Goal: Task Accomplishment & Management: Use online tool/utility

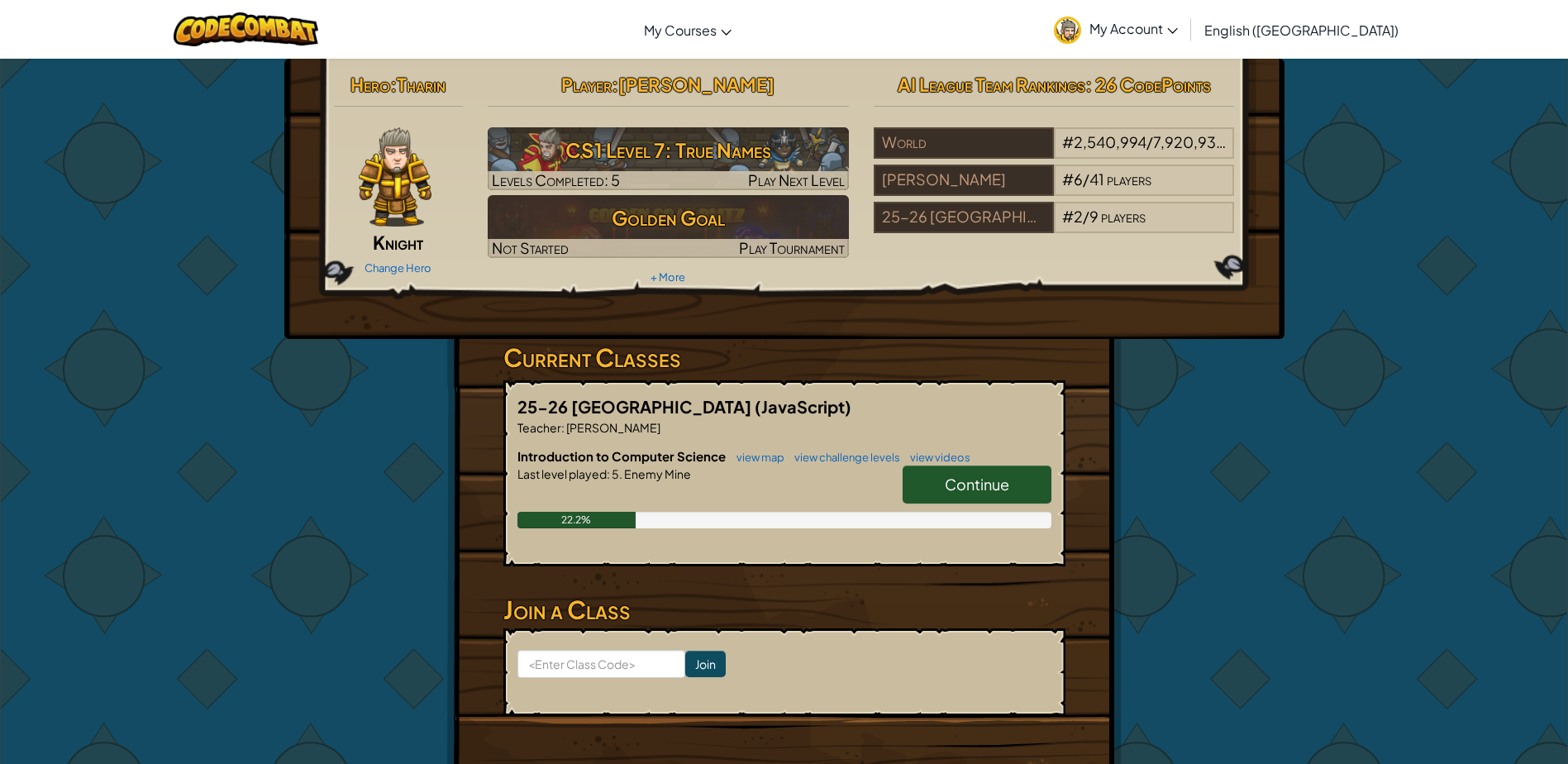
click at [990, 480] on span "Continue" at bounding box center [977, 484] width 65 height 19
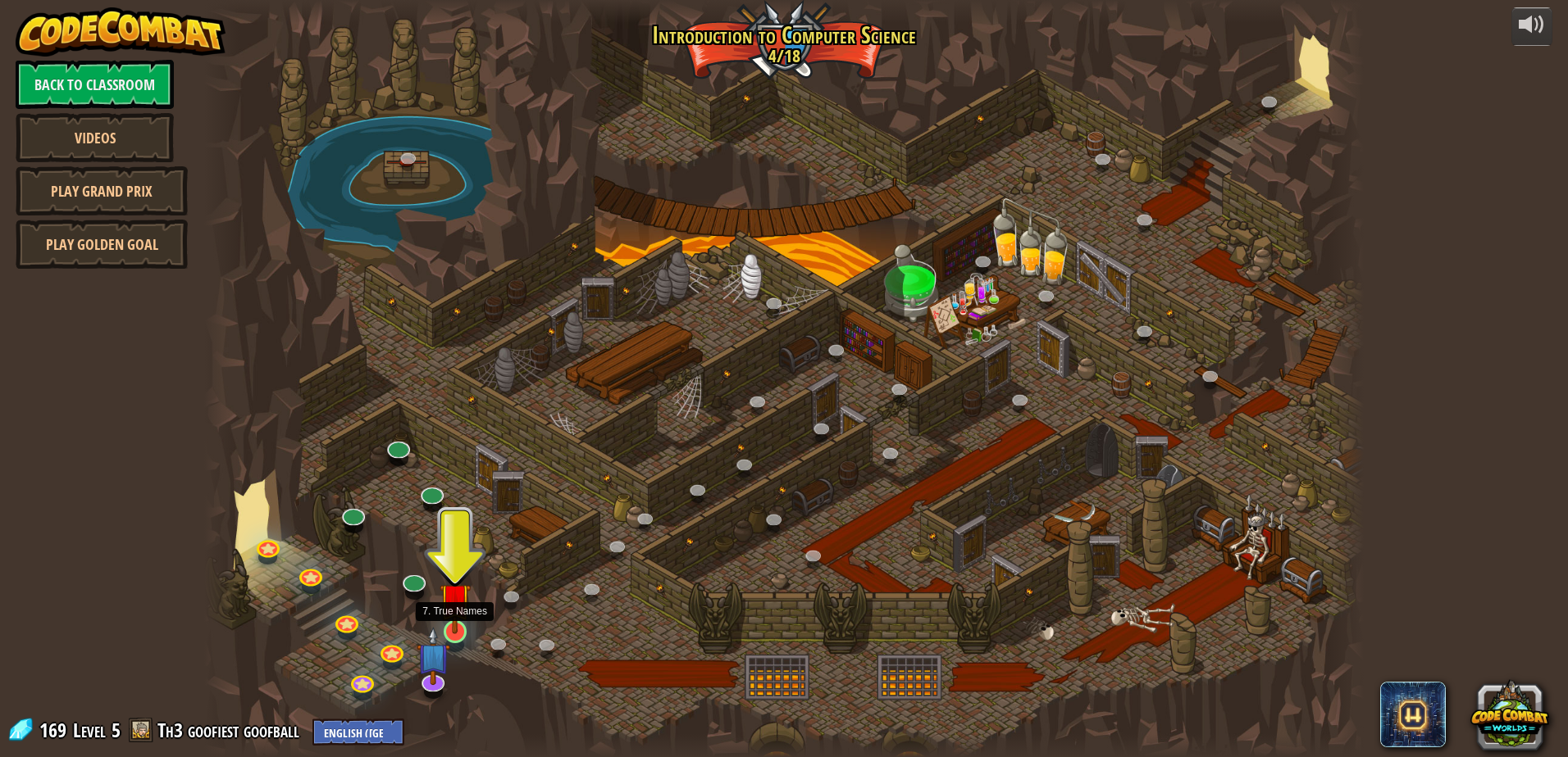
click at [457, 624] on img at bounding box center [455, 599] width 31 height 72
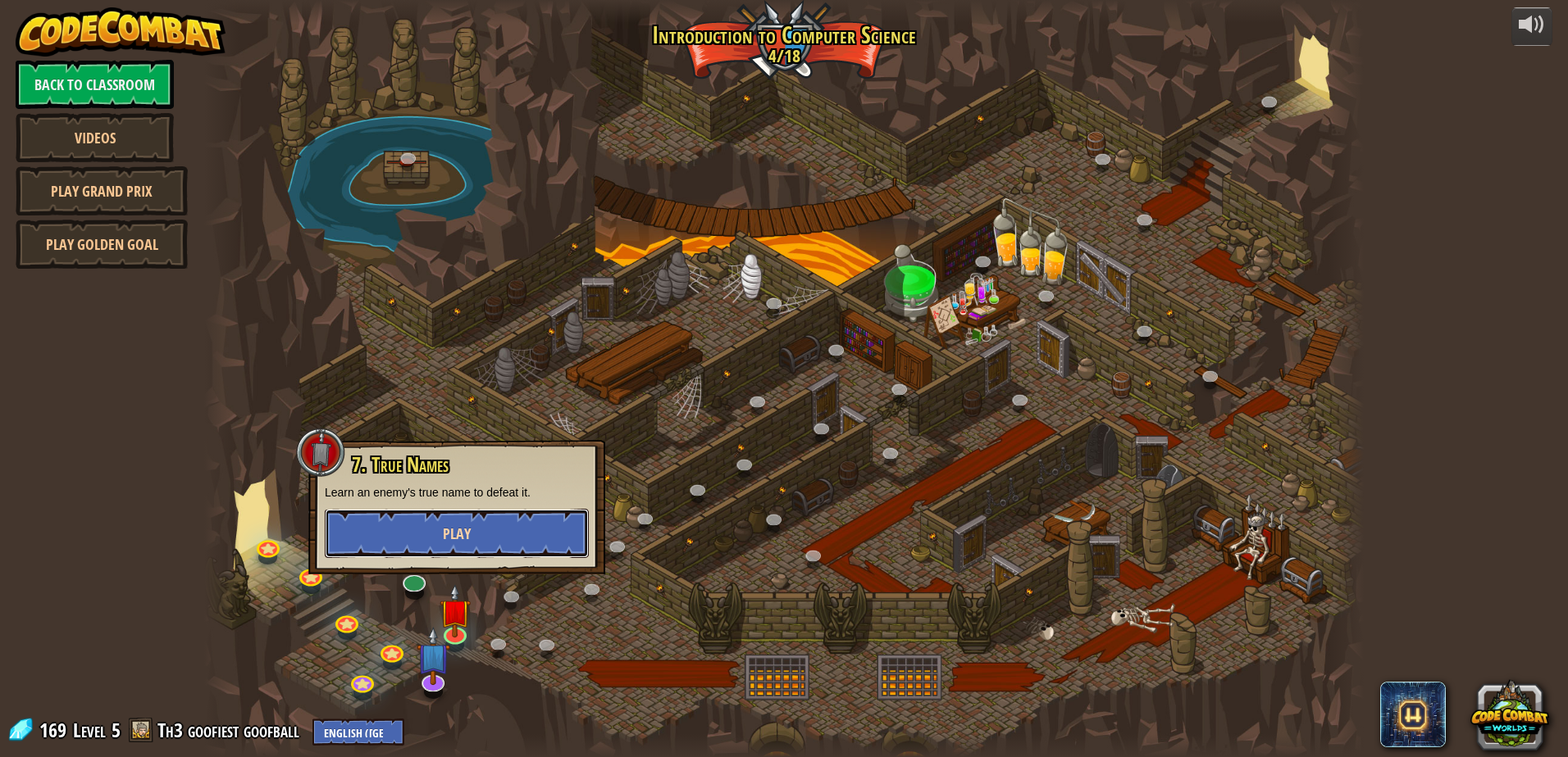
click at [433, 550] on button "Play" at bounding box center [457, 534] width 264 height 50
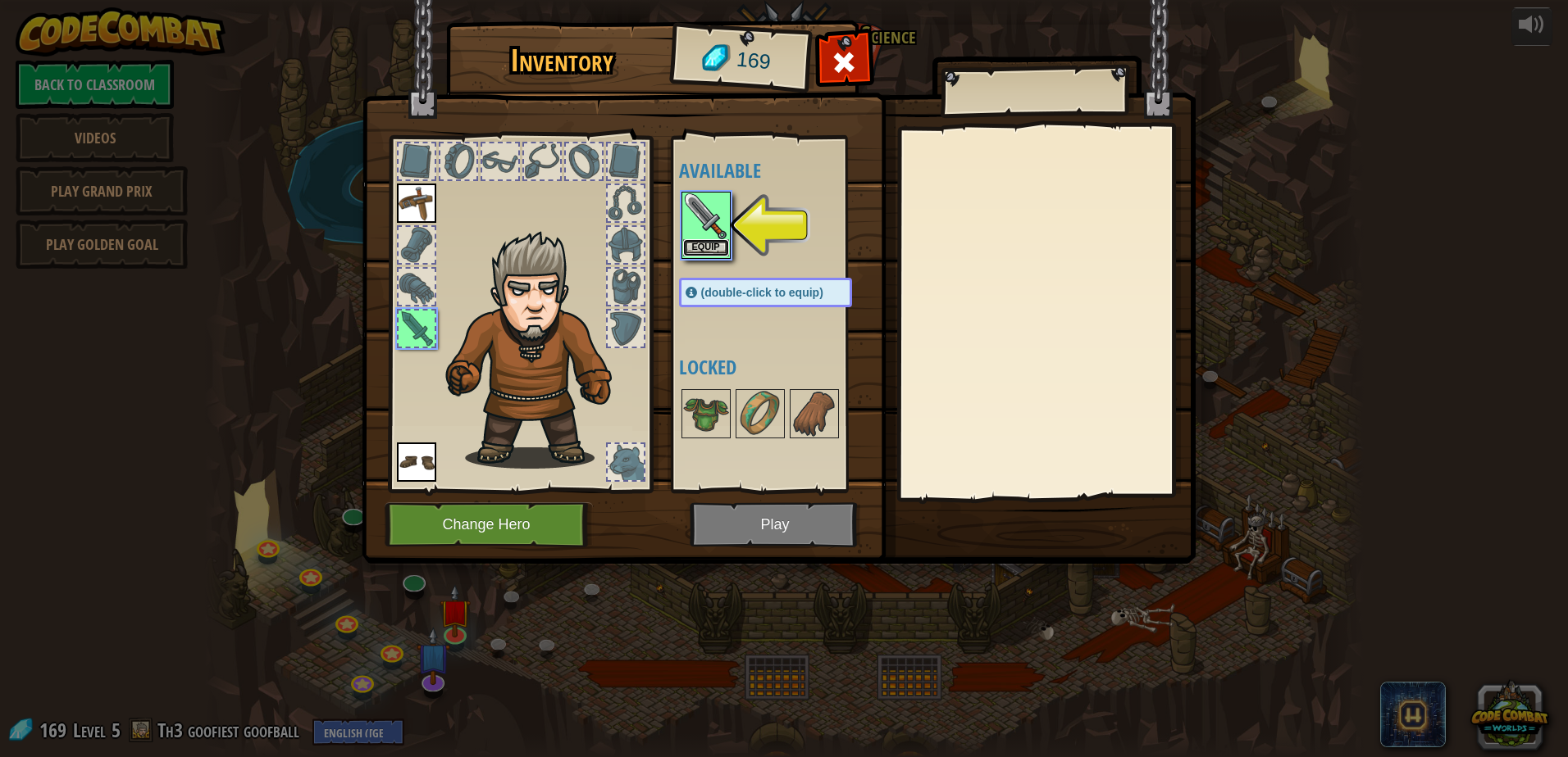
click at [712, 251] on button "Equip" at bounding box center [706, 248] width 46 height 17
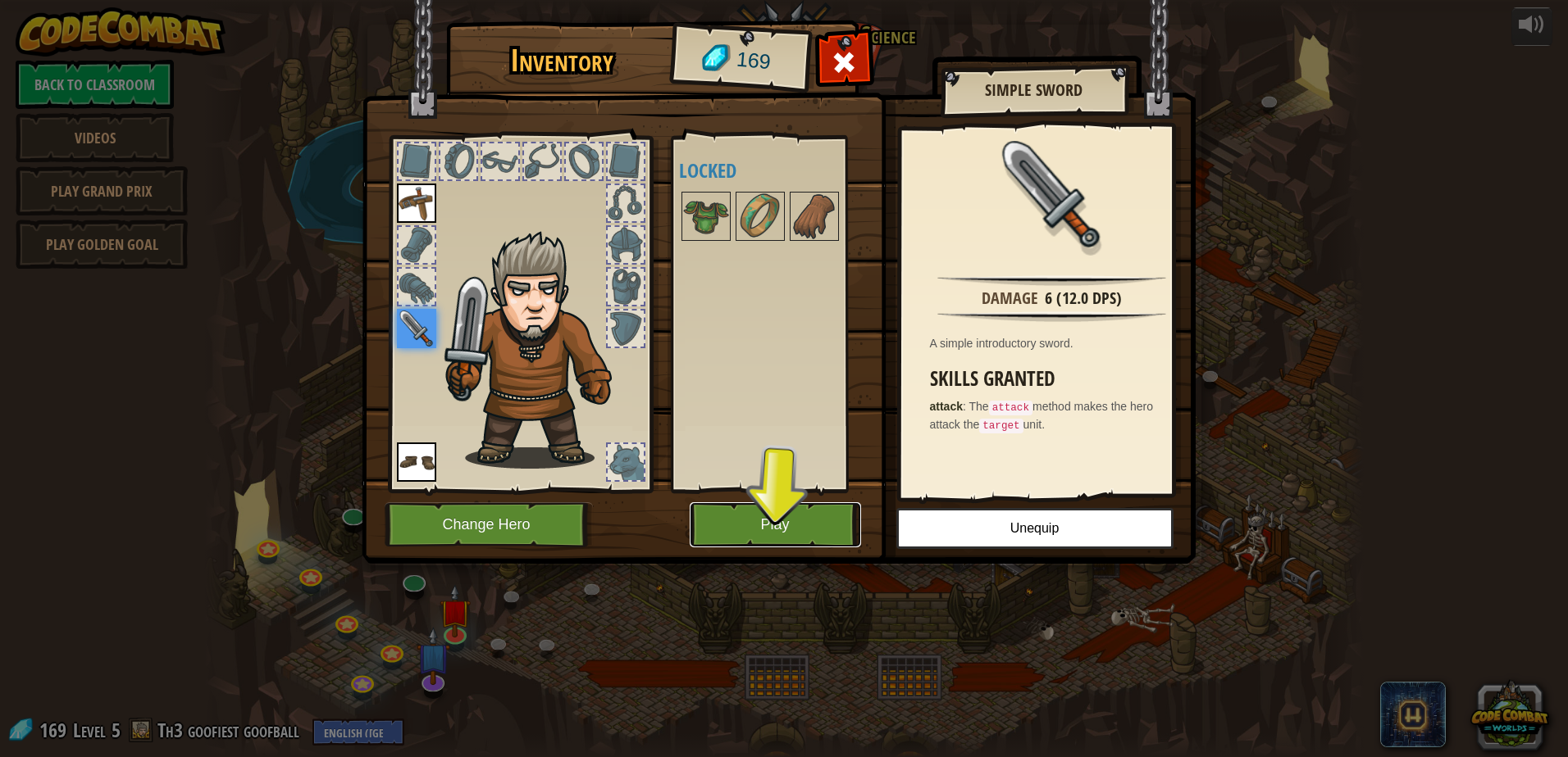
click at [806, 523] on button "Play" at bounding box center [775, 525] width 172 height 45
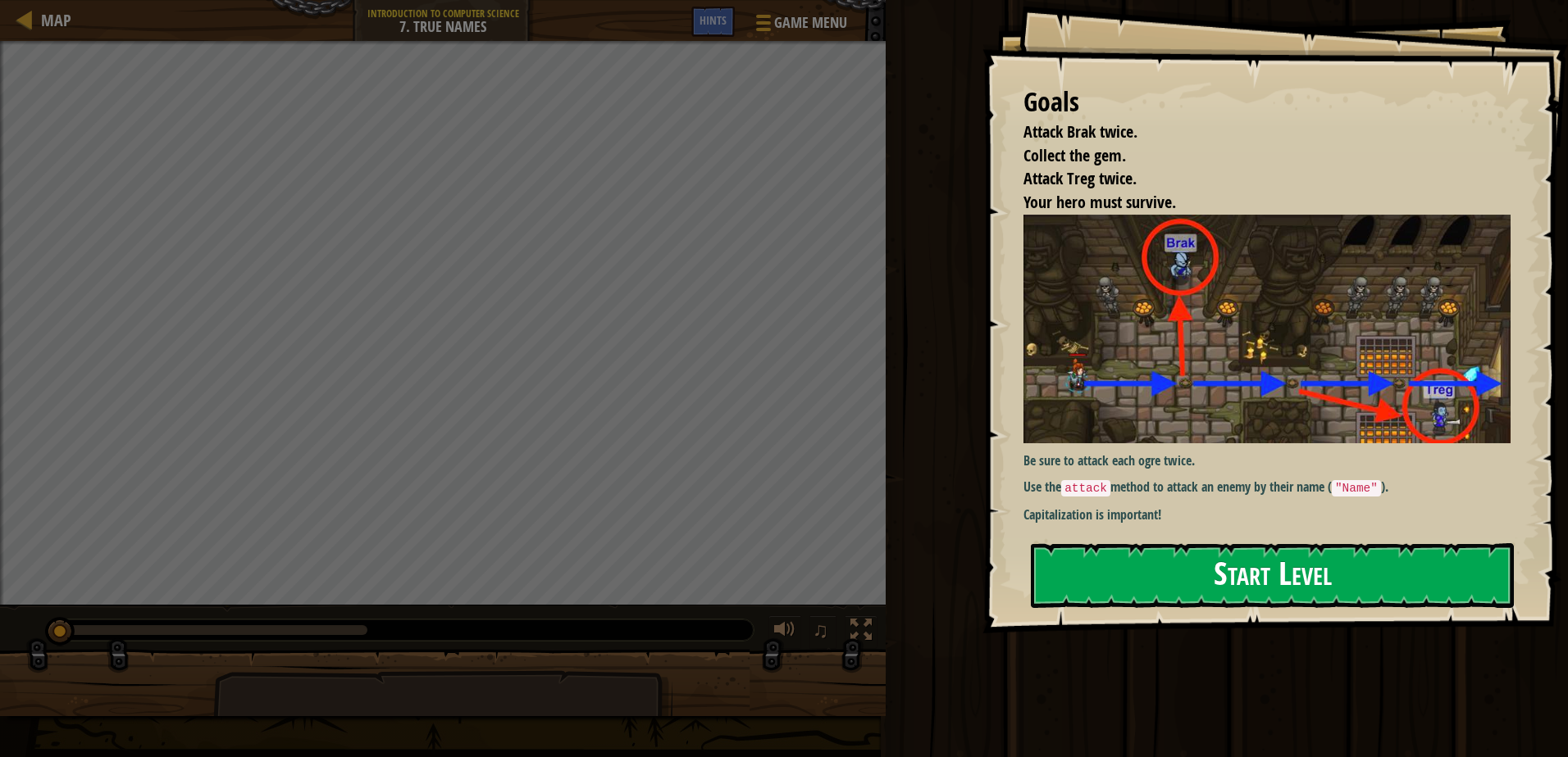
click at [1214, 339] on div "Goals Attack Brak twice. Collect the gem. Attack Treg twice. Your hero must sur…" at bounding box center [1275, 317] width 586 height 633
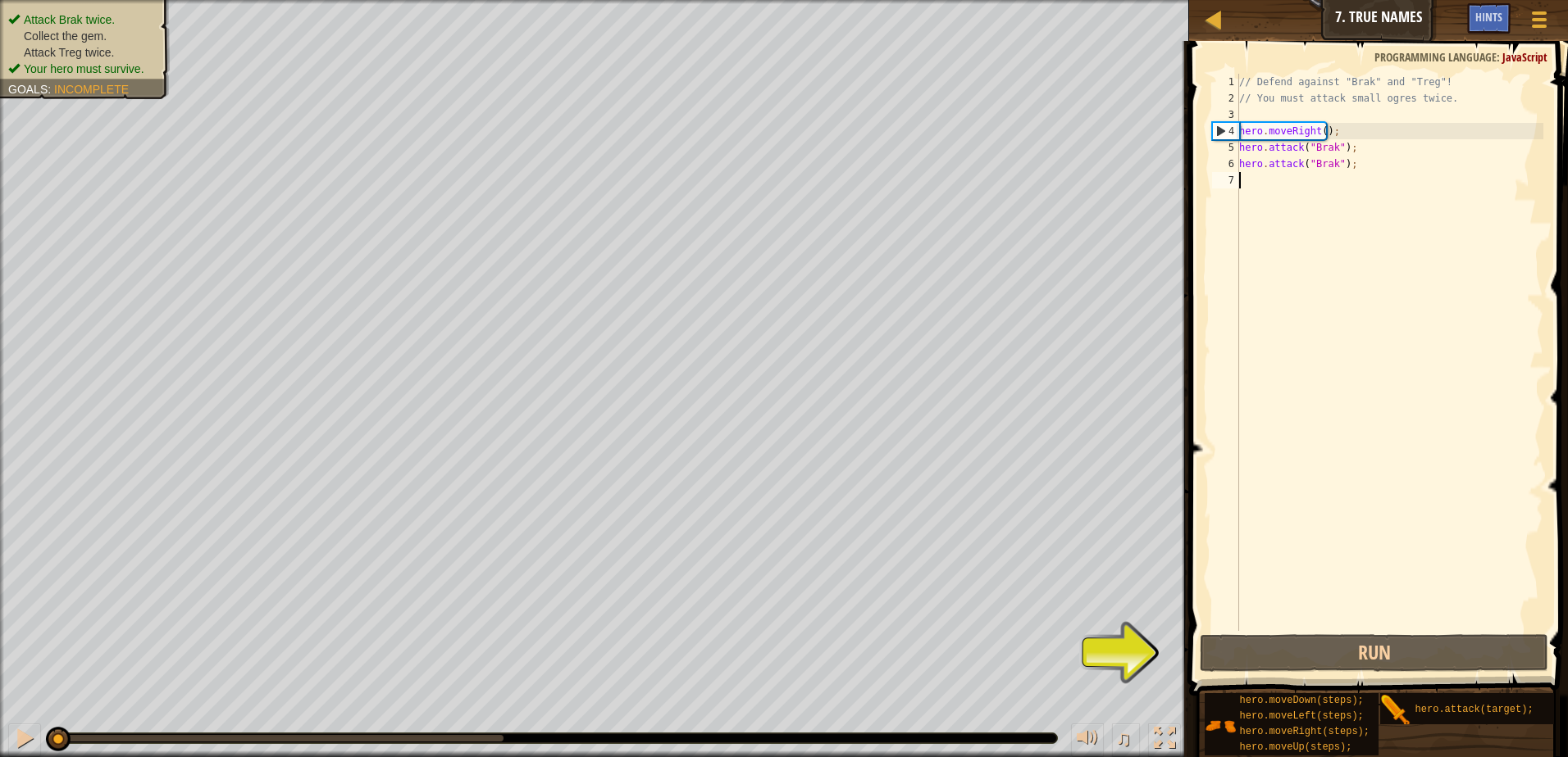
click at [1269, 209] on div "// Defend against "Brak" and "Treg"! // You must attack small ogres twice. hero…" at bounding box center [1389, 368] width 308 height 590
click at [1378, 144] on div "// Defend against "Brak" and "Treg"! // You must attack small ogres twice. hero…" at bounding box center [1389, 368] width 308 height 590
type textarea "hero.attack("Brak");"
click at [1285, 655] on button "Run" at bounding box center [1374, 652] width 349 height 38
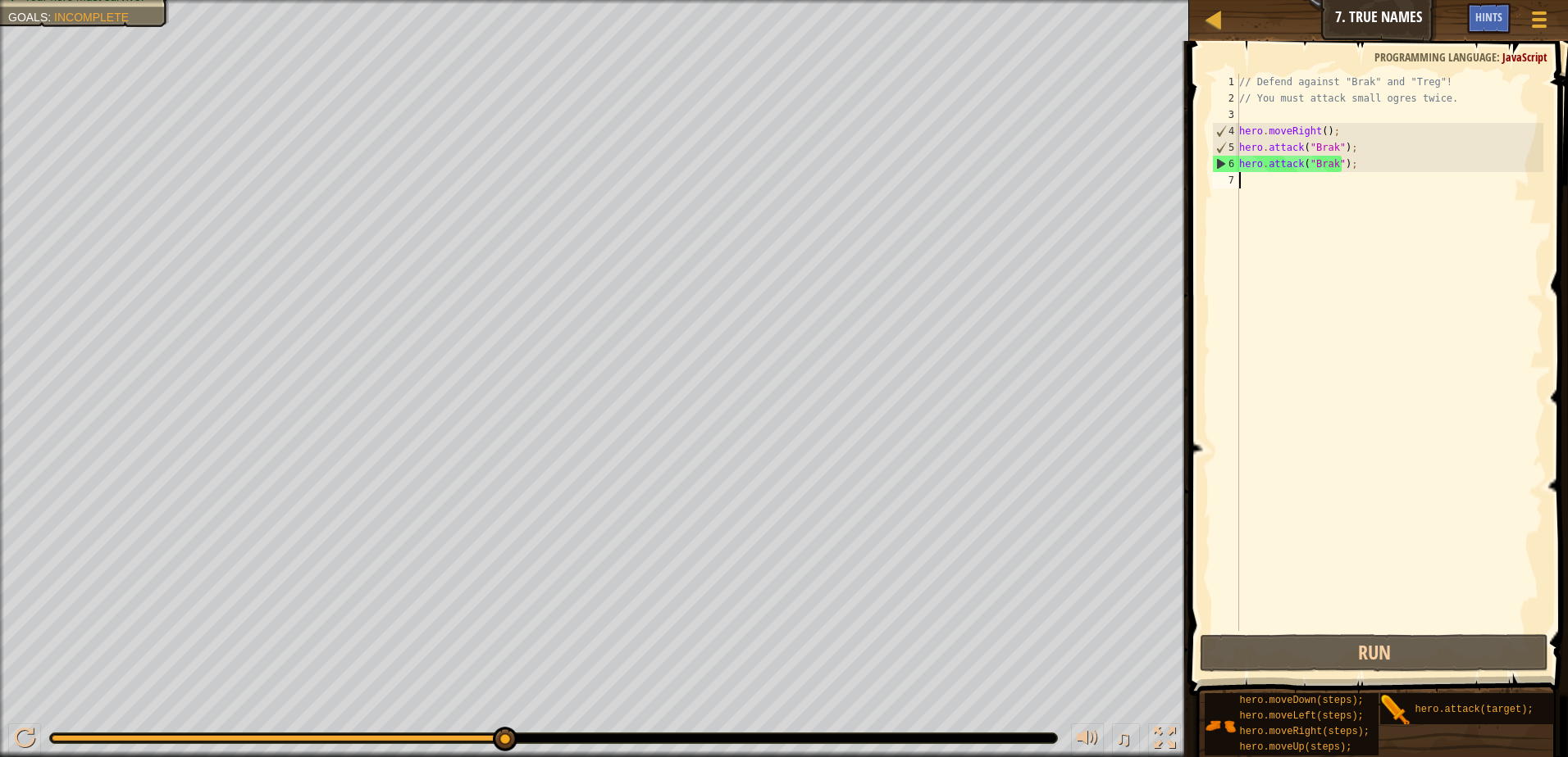
click at [1242, 195] on div "// Defend against "Brak" and "Treg"! // You must attack small ogres twice. hero…" at bounding box center [1389, 368] width 308 height 590
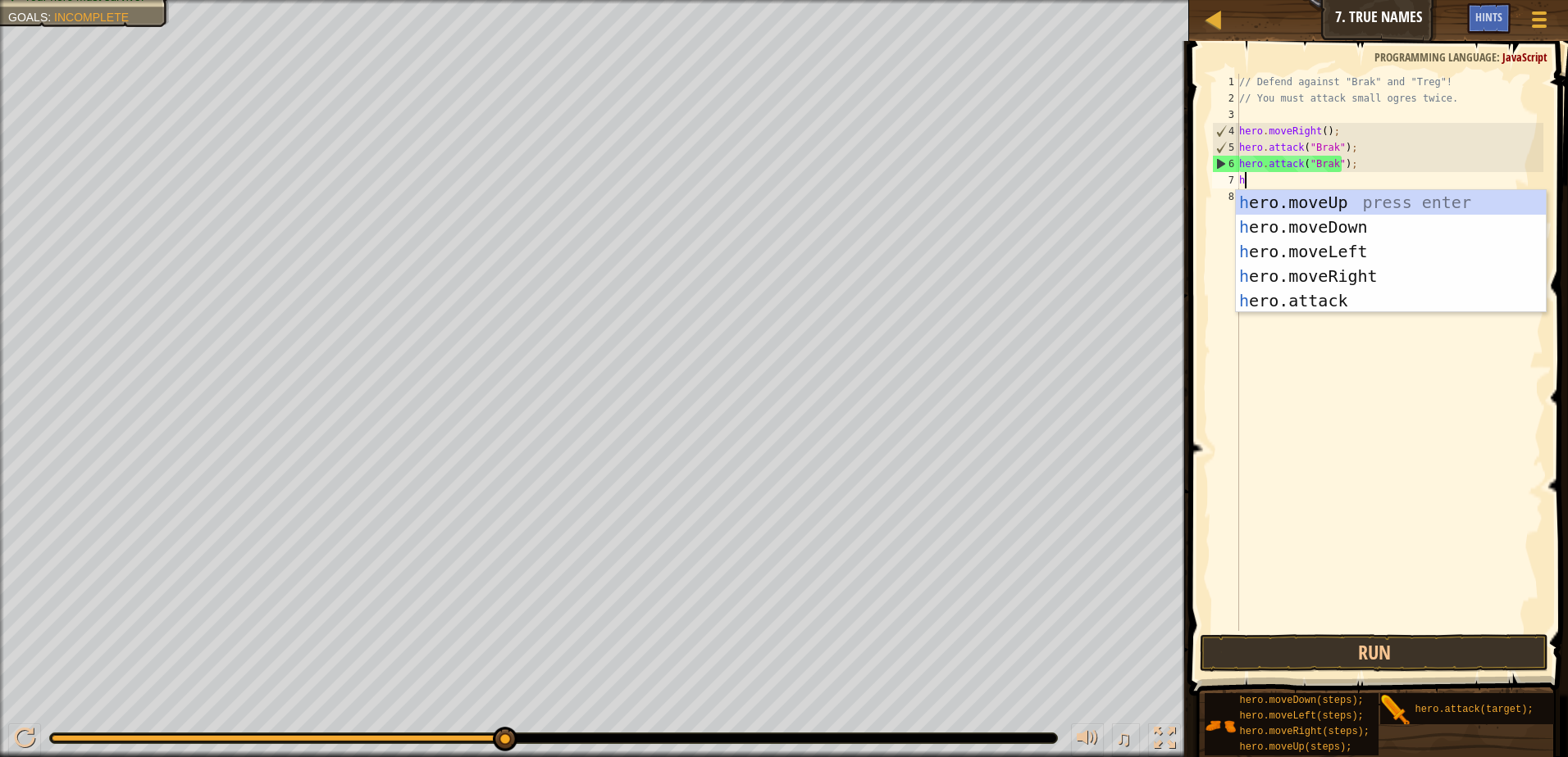
scroll to position [7, 0]
type textarea "hero"
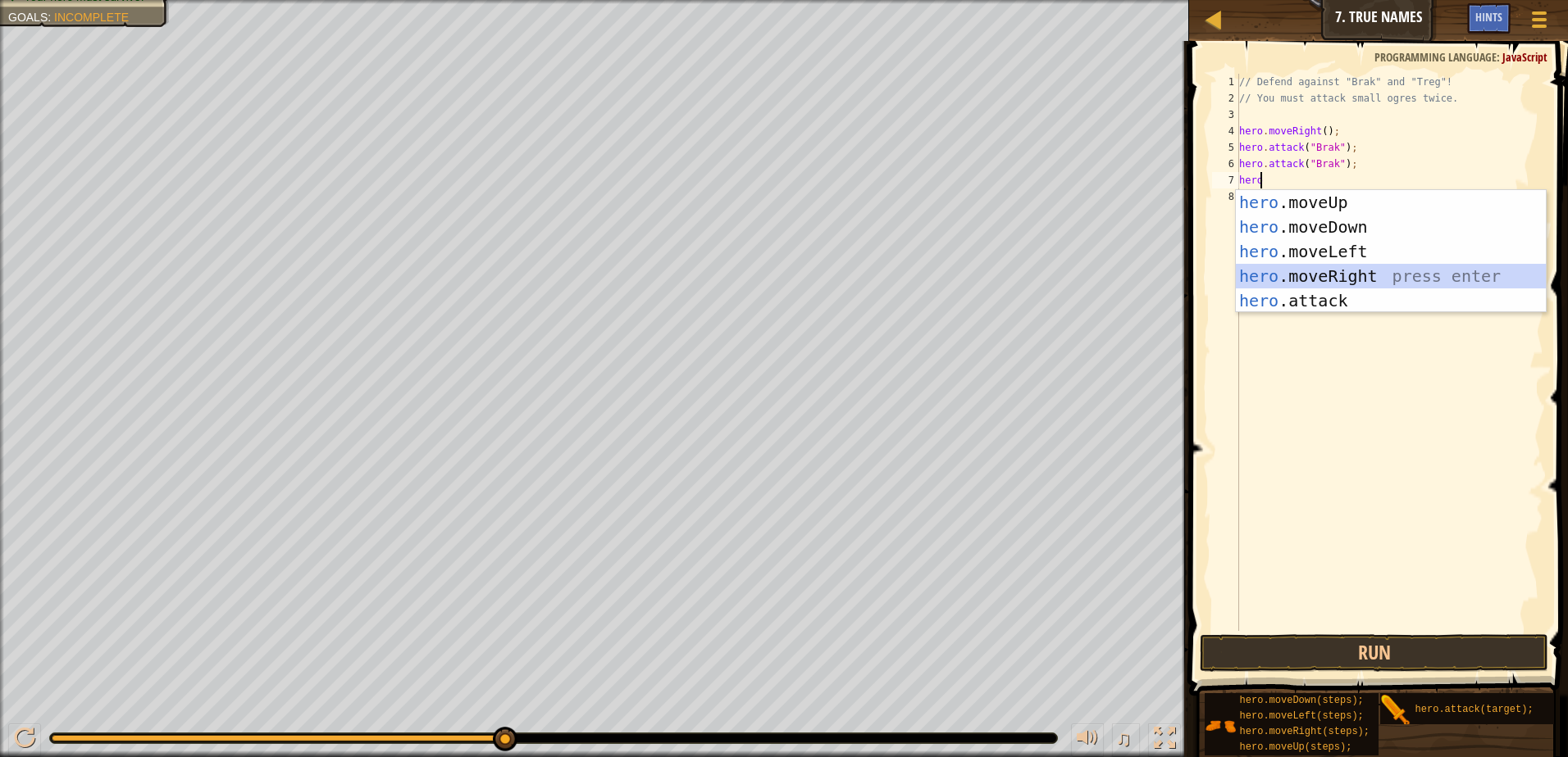
click at [1287, 275] on div "hero .moveUp press enter hero .moveDown press enter hero .moveLeft press enter …" at bounding box center [1391, 276] width 310 height 173
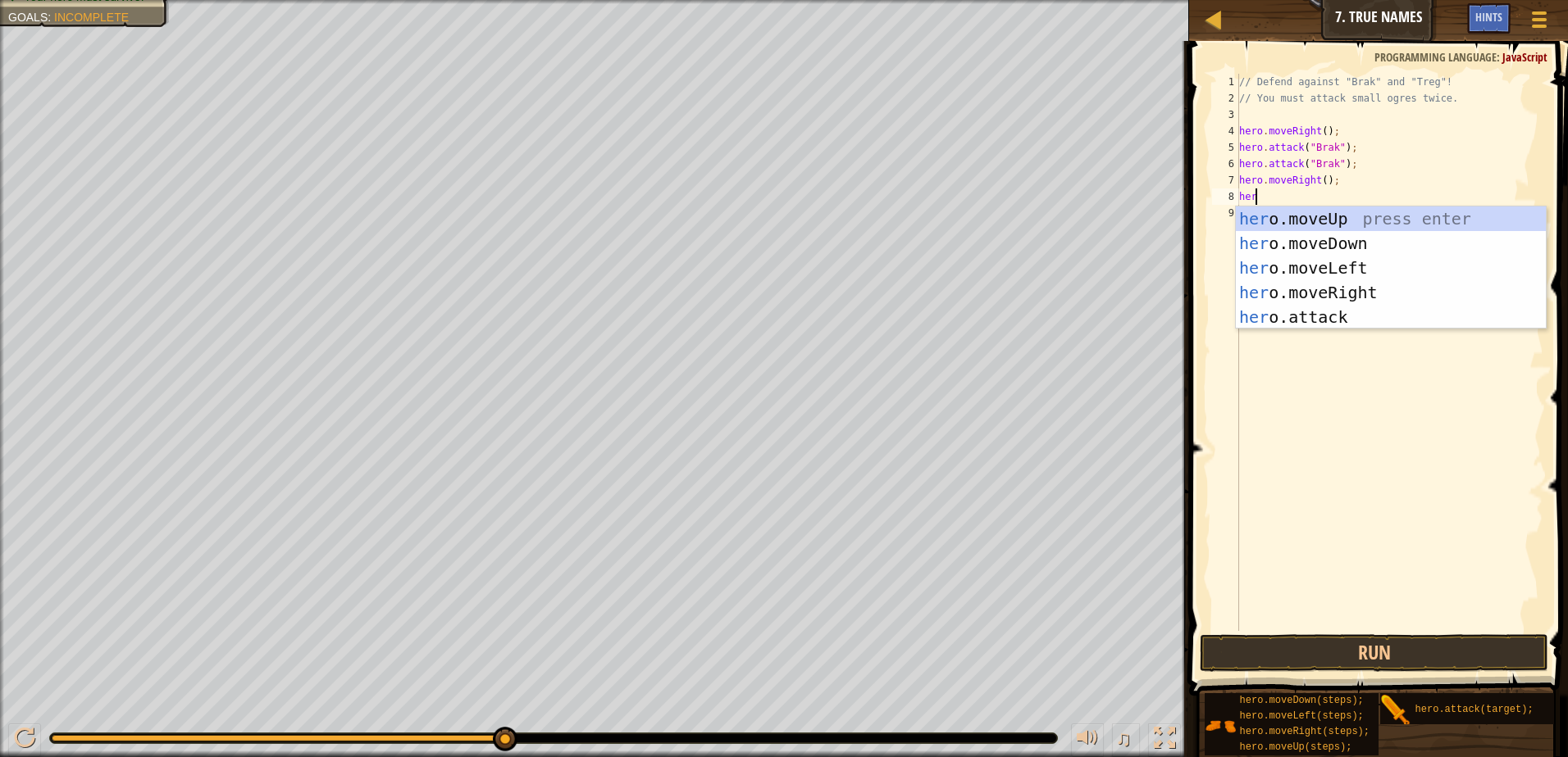
type textarea "hero"
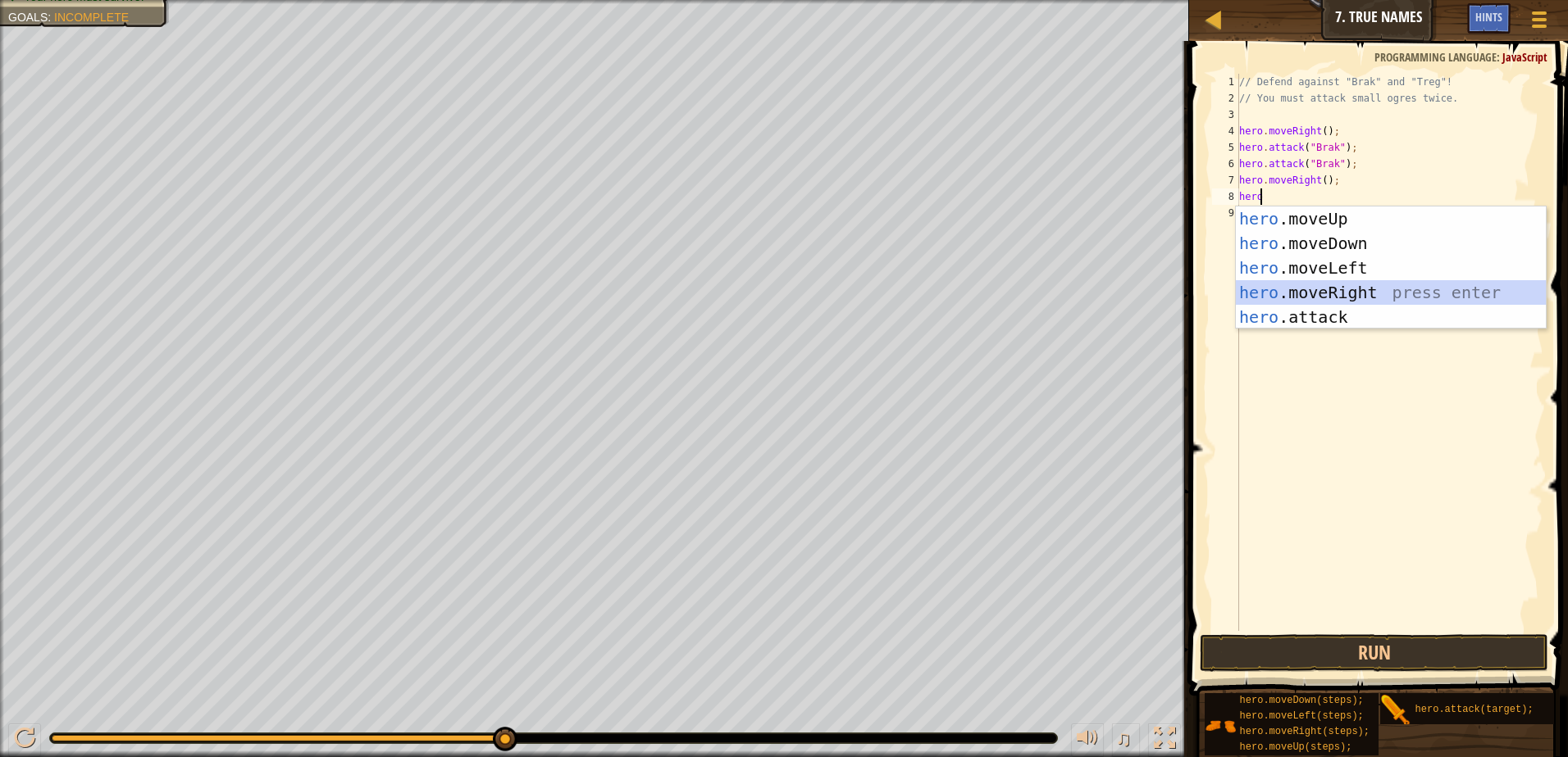
click at [1327, 286] on div "hero .moveUp press enter hero .moveDown press enter hero .moveLeft press enter …" at bounding box center [1391, 293] width 310 height 173
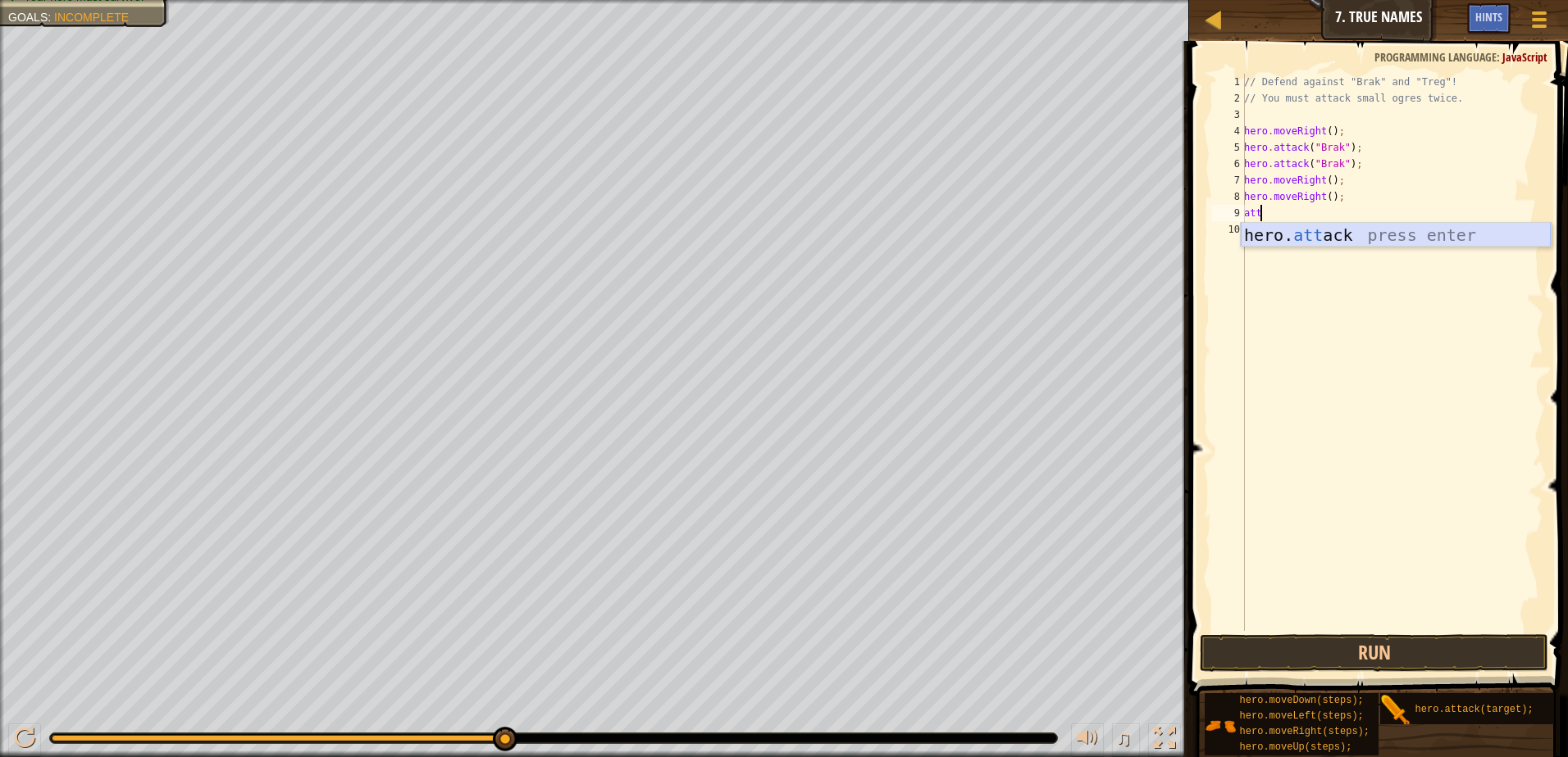
click at [1341, 236] on div "hero. att ack press enter" at bounding box center [1395, 260] width 310 height 73
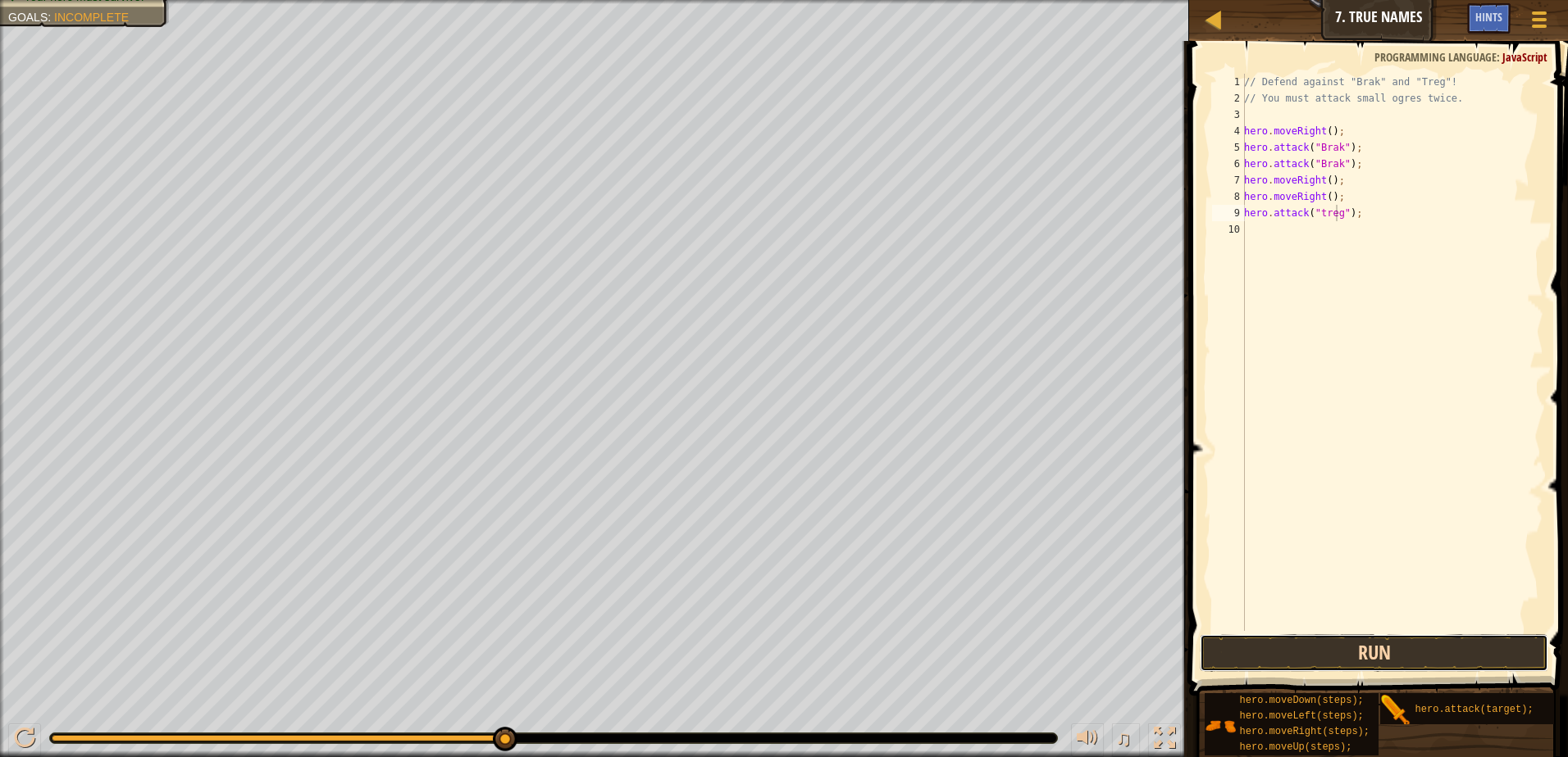
click at [1374, 644] on button "Run" at bounding box center [1374, 652] width 349 height 38
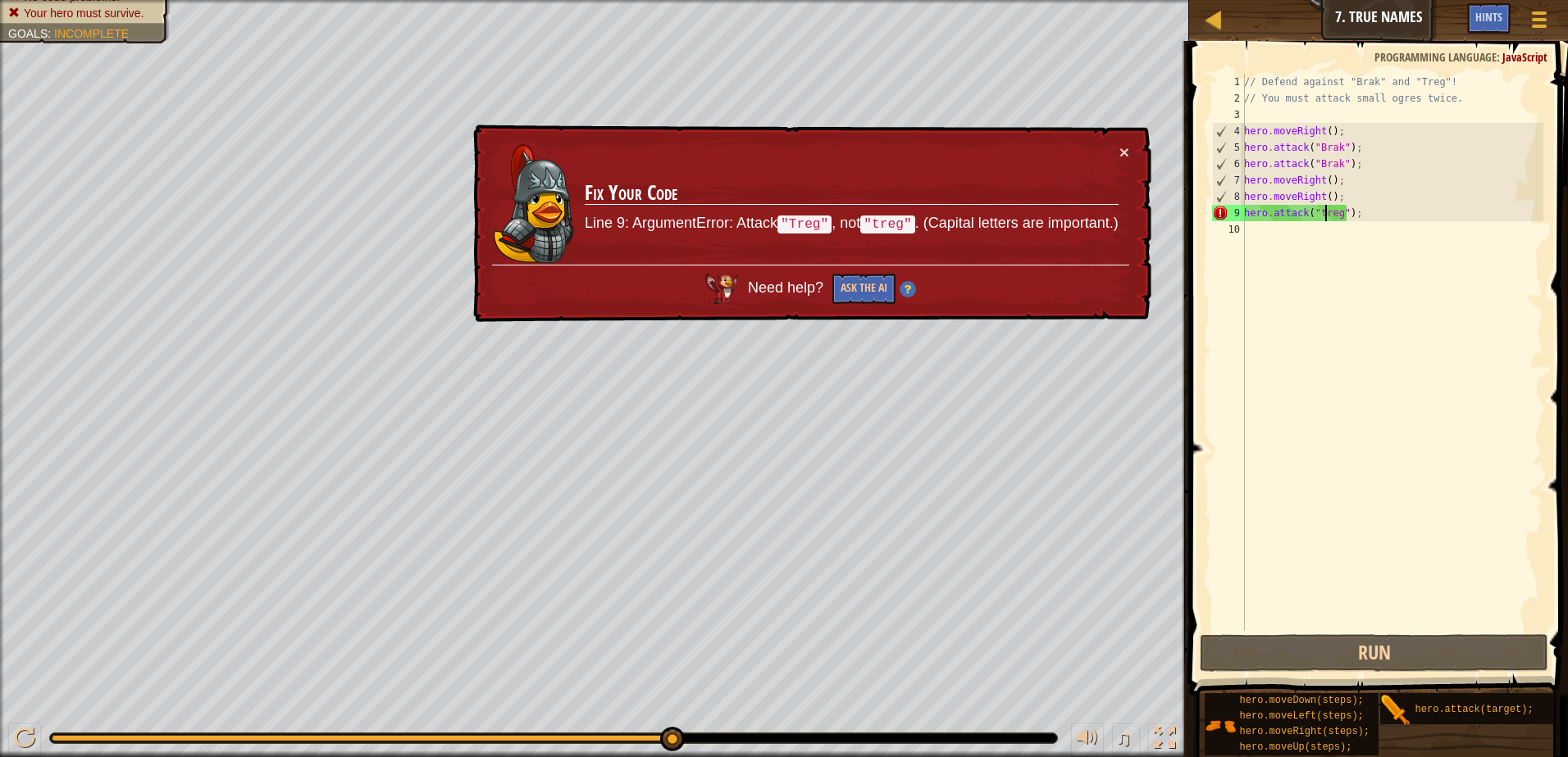
click at [1324, 217] on div "// Defend against "Brak" and "Treg"! // You must attack small ogres twice. hero…" at bounding box center [1392, 368] width 303 height 590
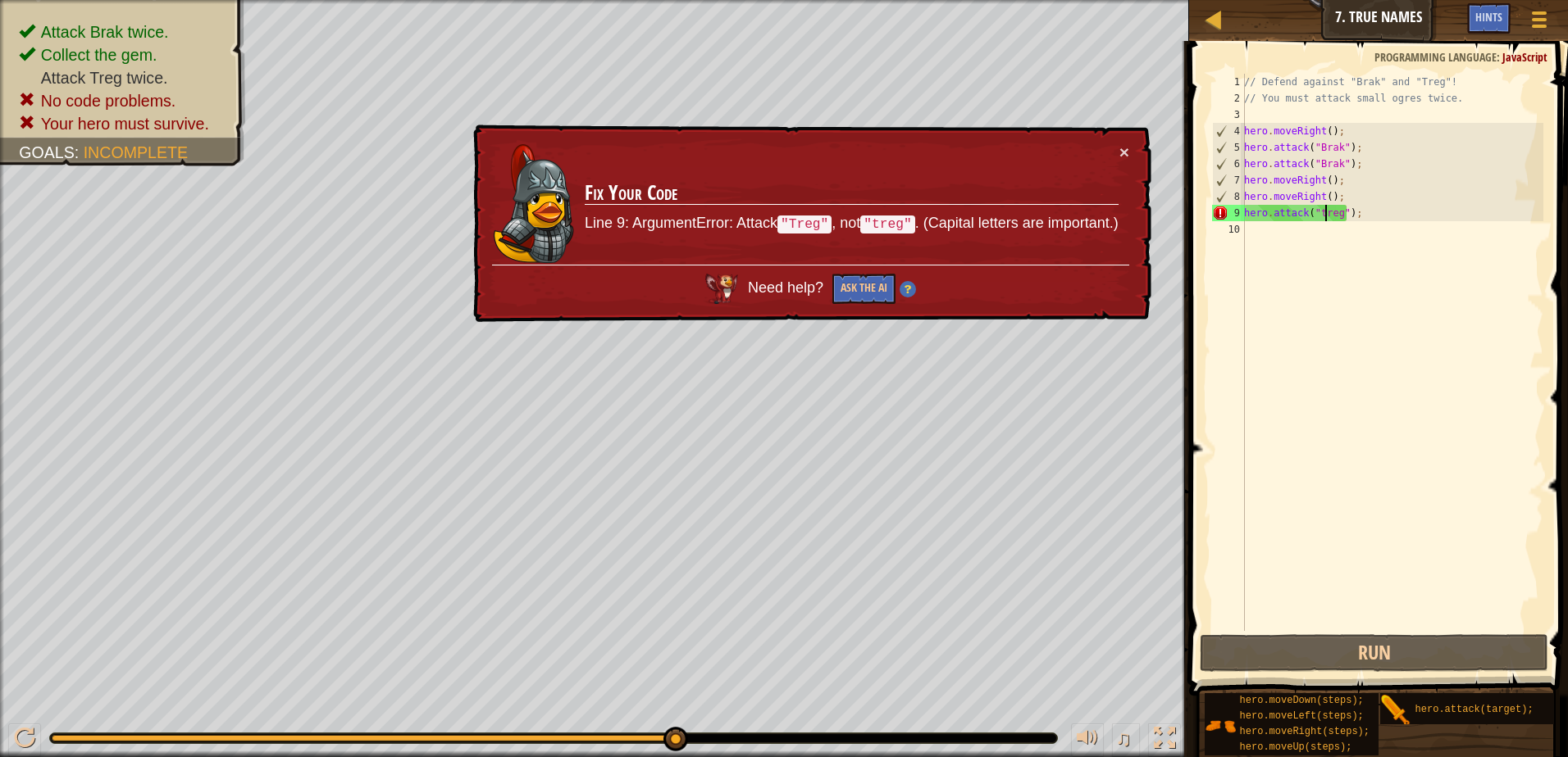
click at [1321, 215] on div "// Defend against "Brak" and "Treg"! // You must attack small ogres twice. hero…" at bounding box center [1392, 368] width 303 height 590
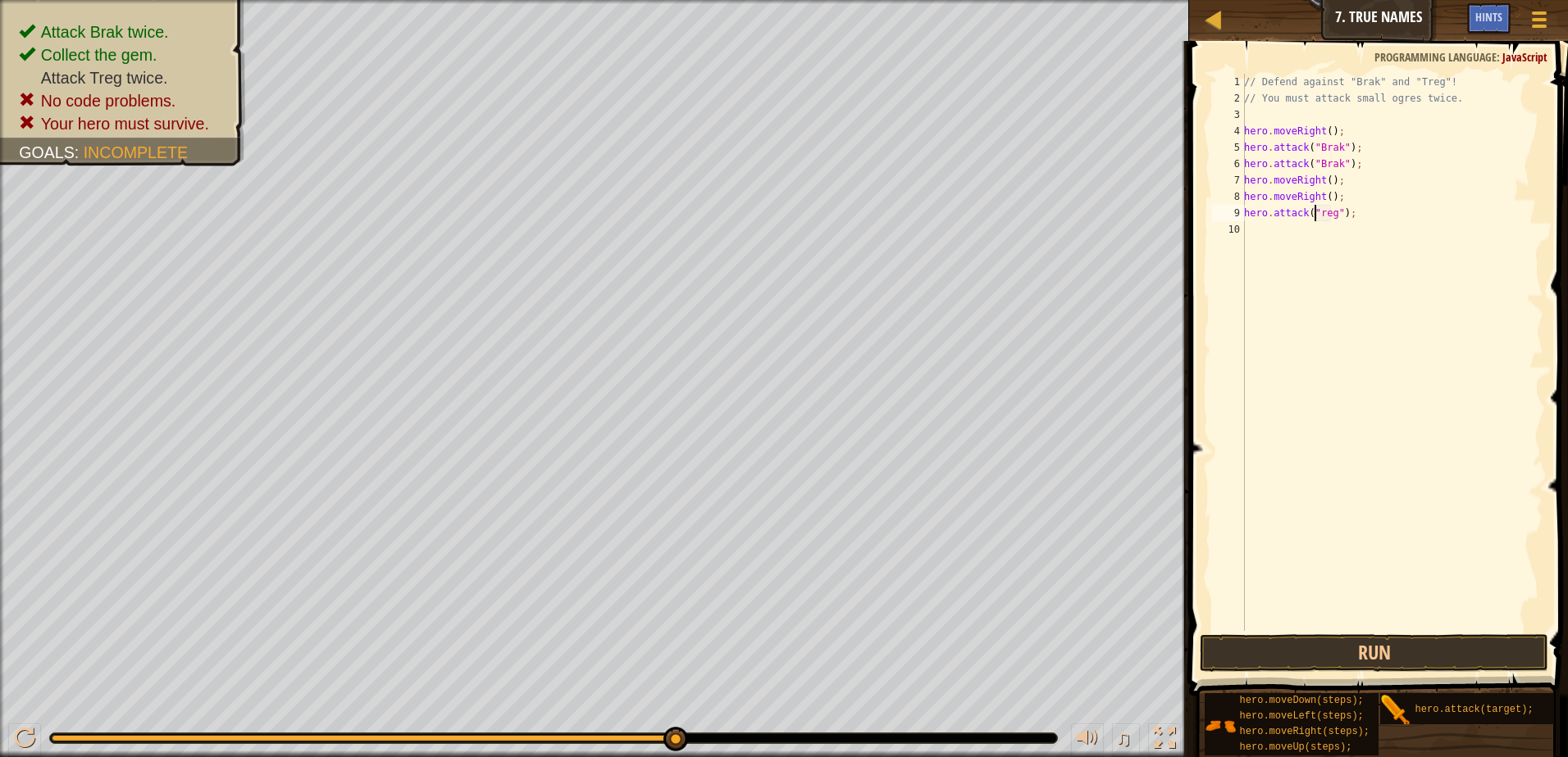
scroll to position [7, 6]
type textarea "hero.attack("Treg");"
click at [1255, 645] on button "Run" at bounding box center [1374, 652] width 349 height 38
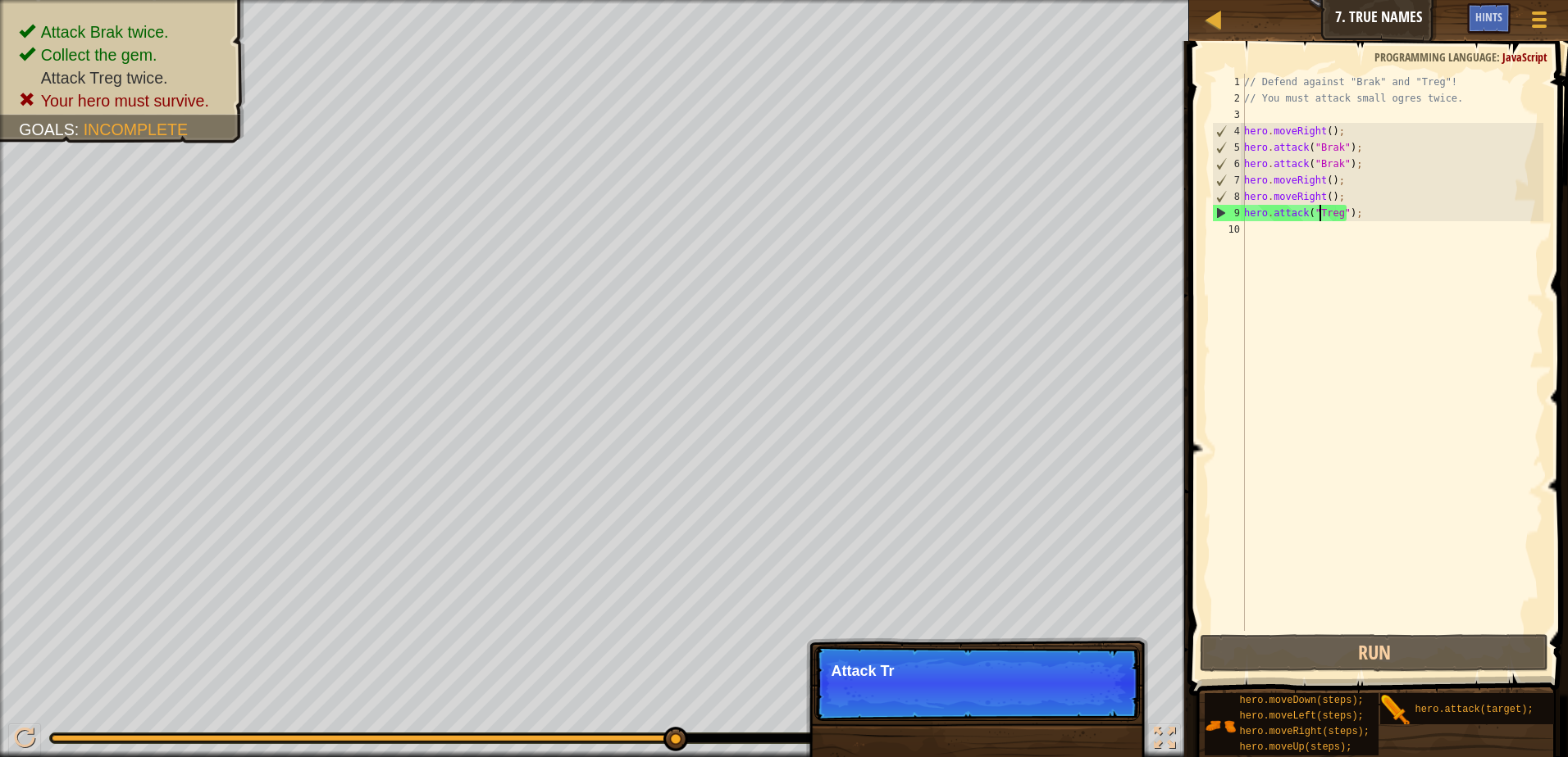
click at [1275, 237] on div "// Defend against "Brak" and "Treg"! // You must attack small ogres twice. hero…" at bounding box center [1392, 368] width 303 height 590
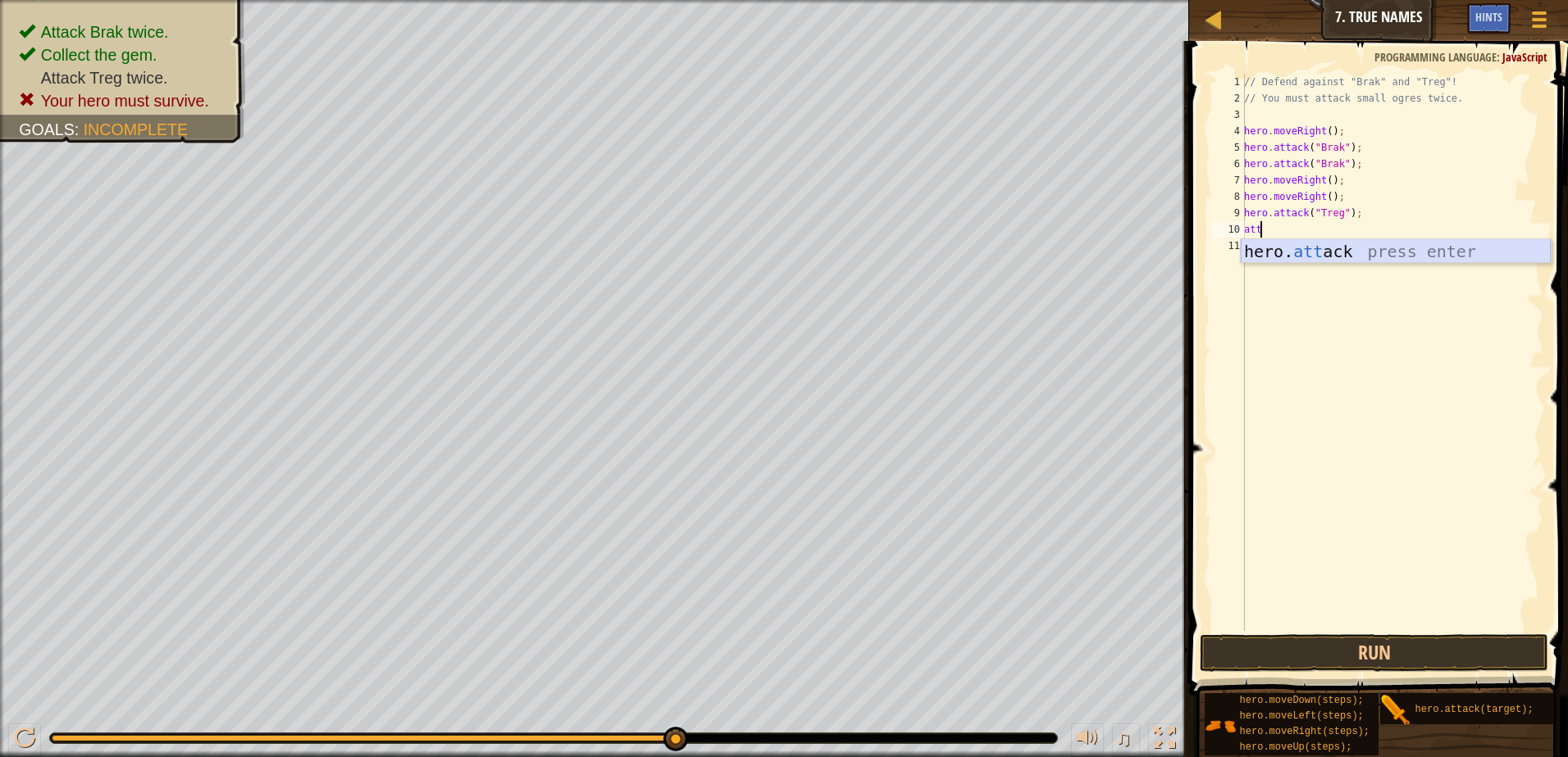
click at [1316, 250] on div "hero. att ack press enter" at bounding box center [1395, 276] width 310 height 73
type textarea "hero.attack("Treg");"
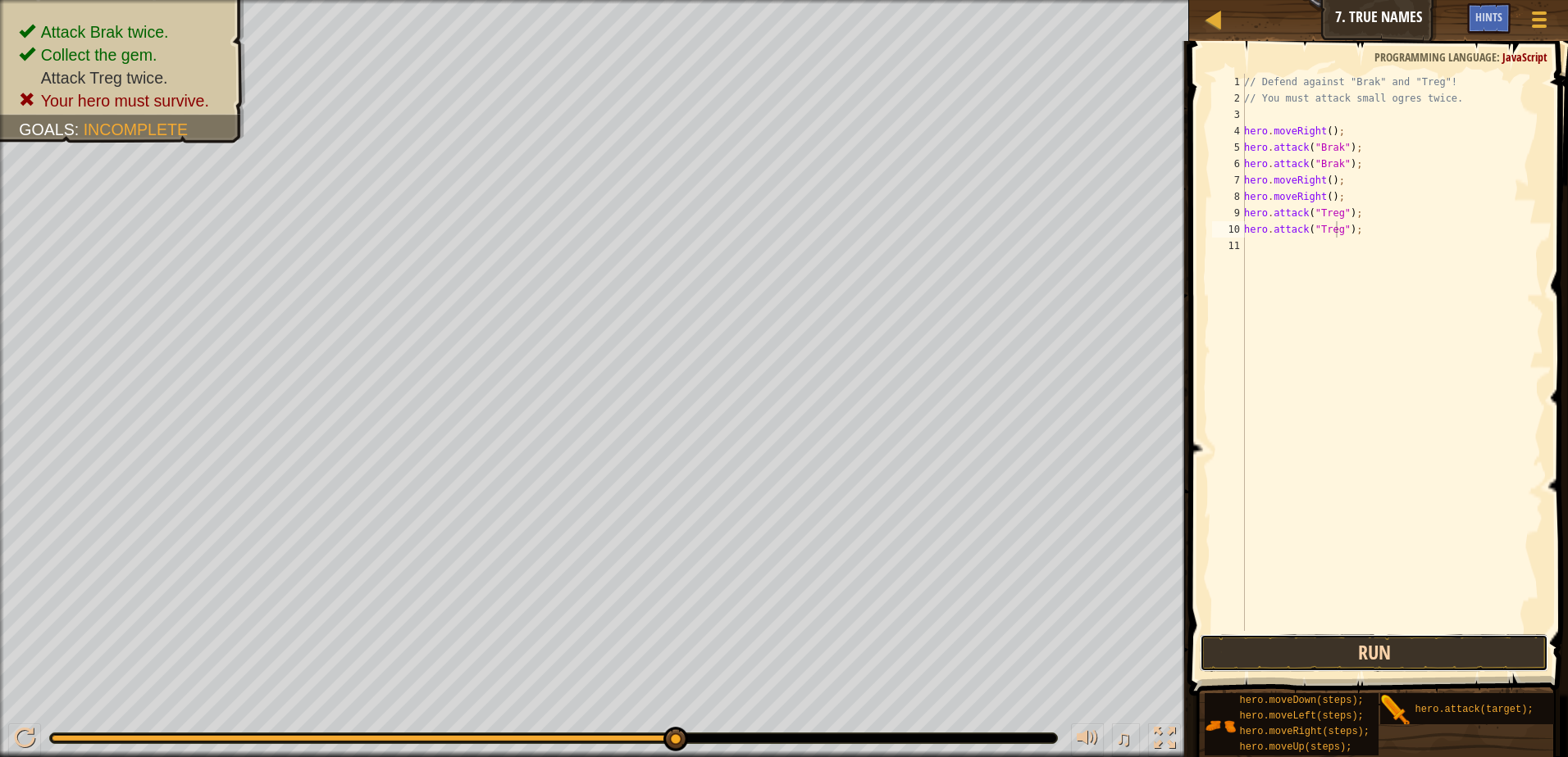
click at [1301, 648] on button "Run" at bounding box center [1374, 652] width 349 height 38
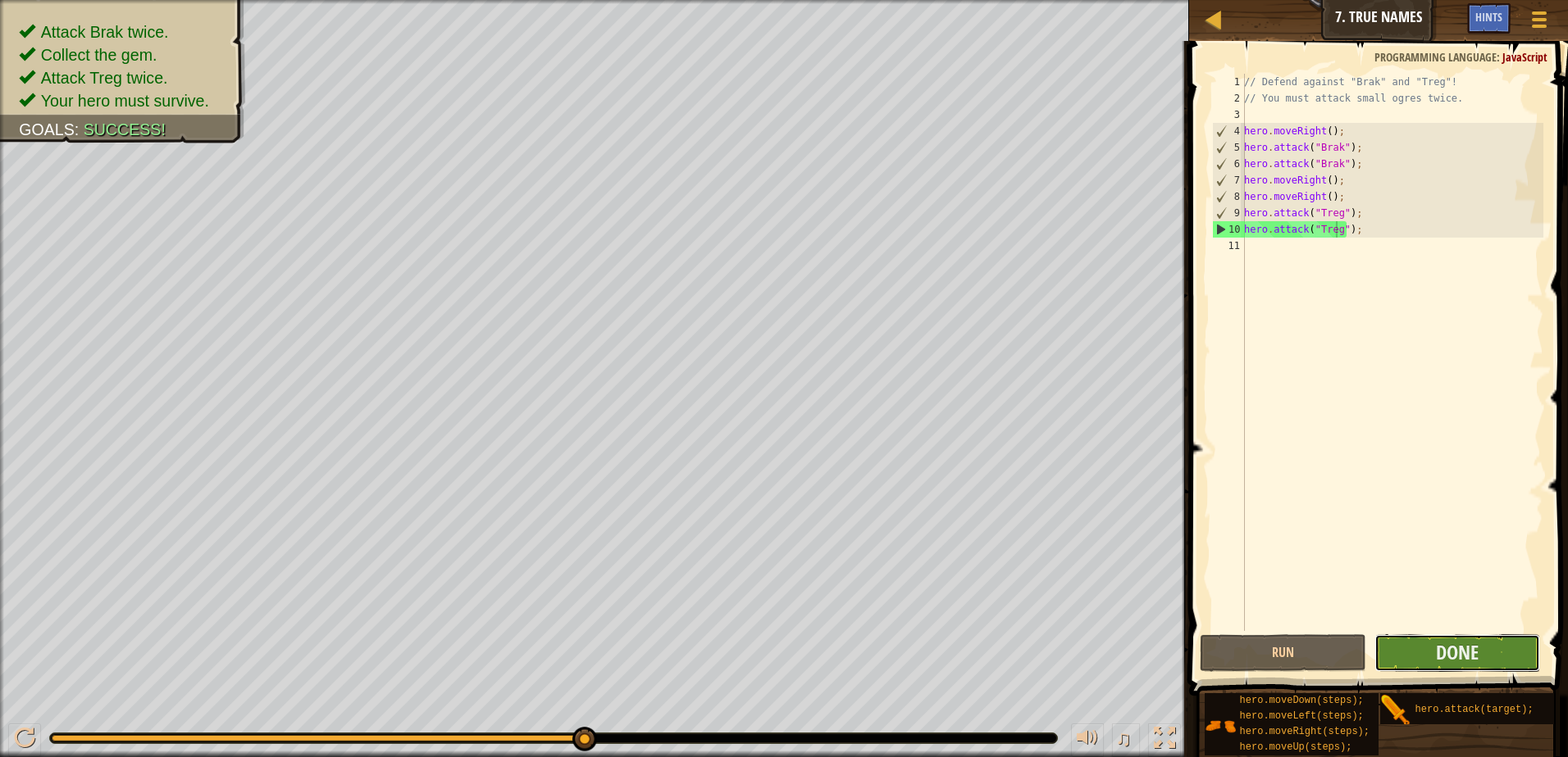
click at [1482, 649] on button "Done" at bounding box center [1457, 652] width 166 height 38
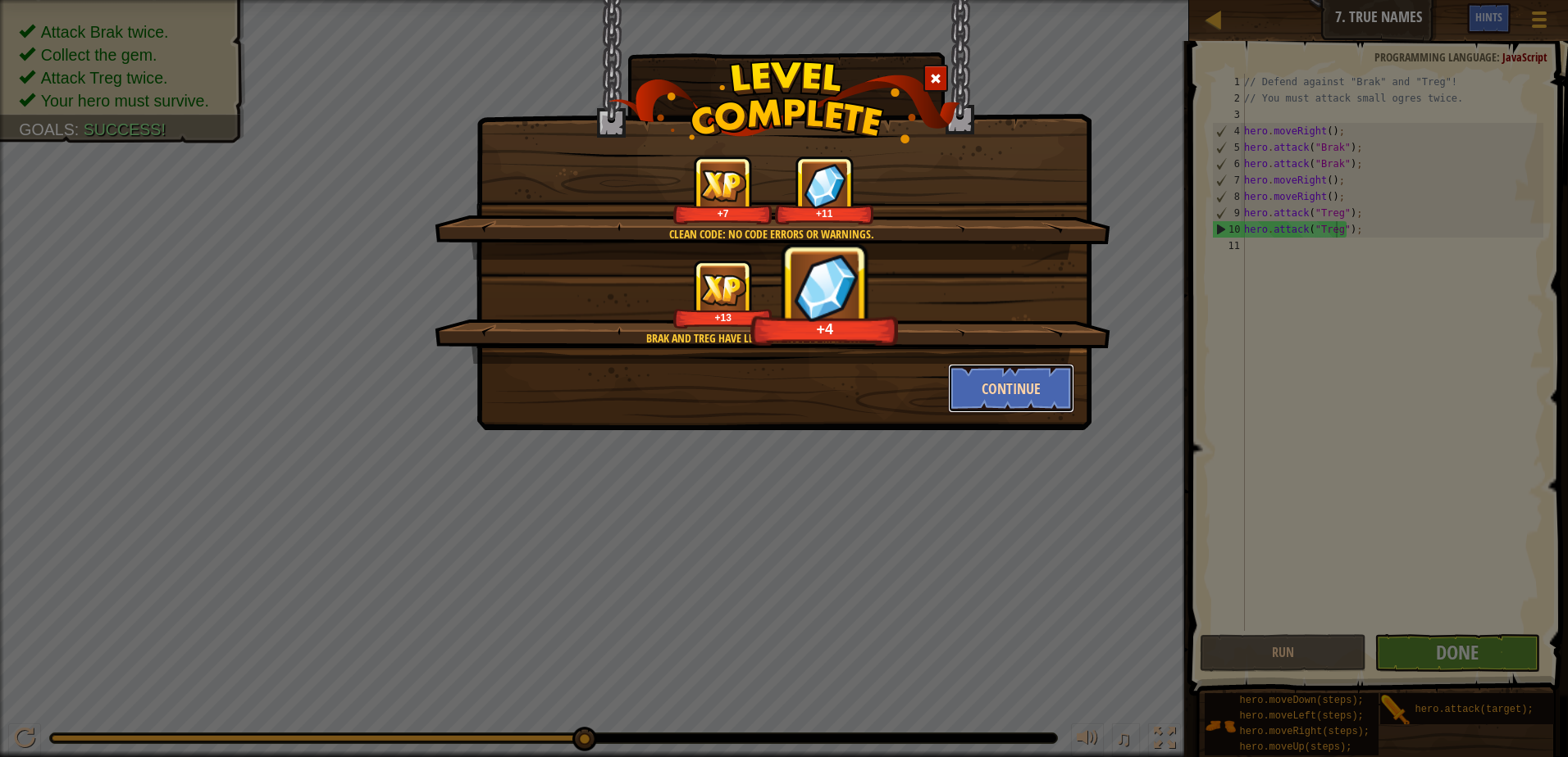
click at [969, 395] on button "Continue" at bounding box center [1012, 389] width 127 height 50
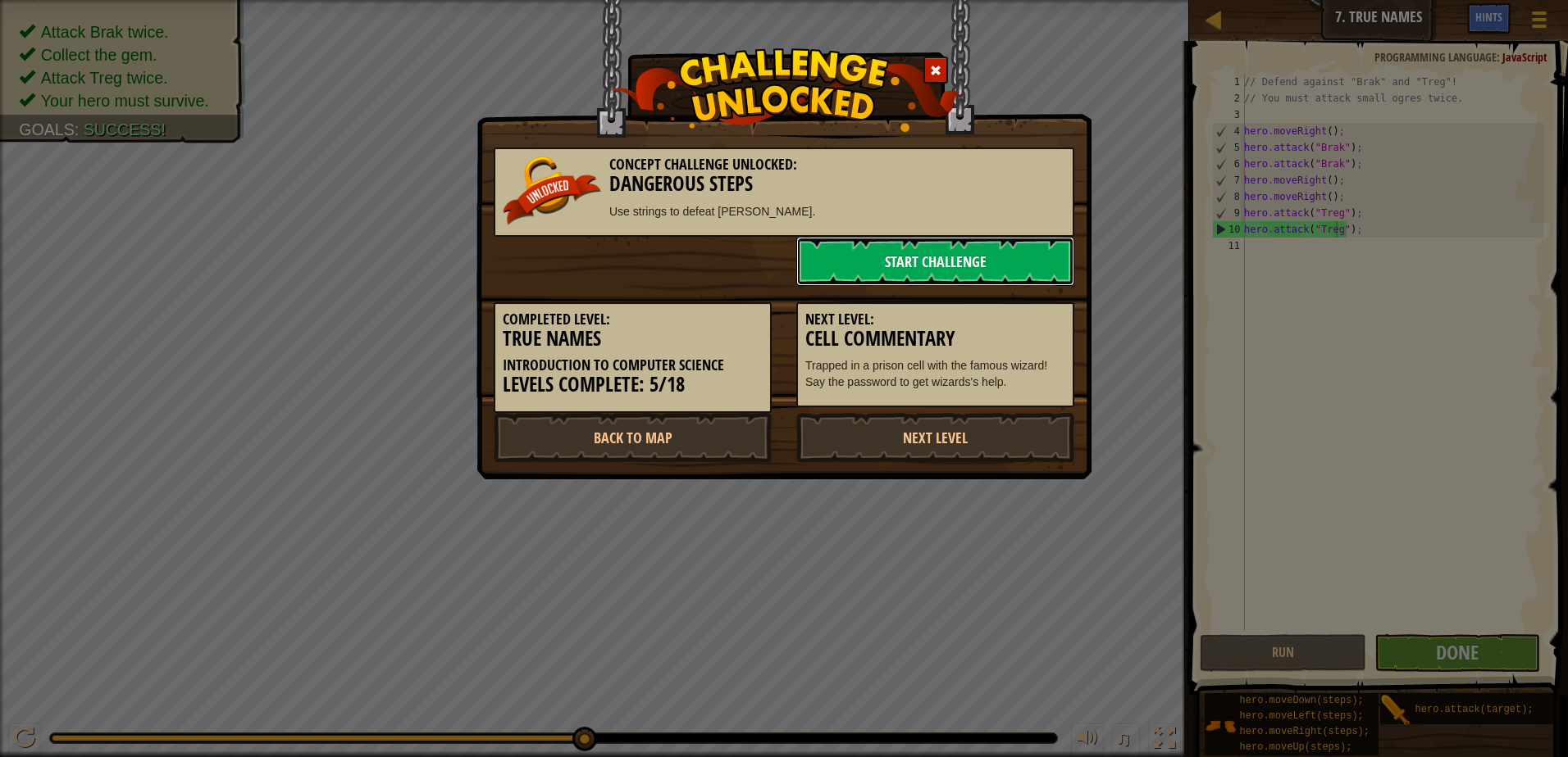
click at [959, 262] on link "Start Challenge" at bounding box center [935, 262] width 278 height 50
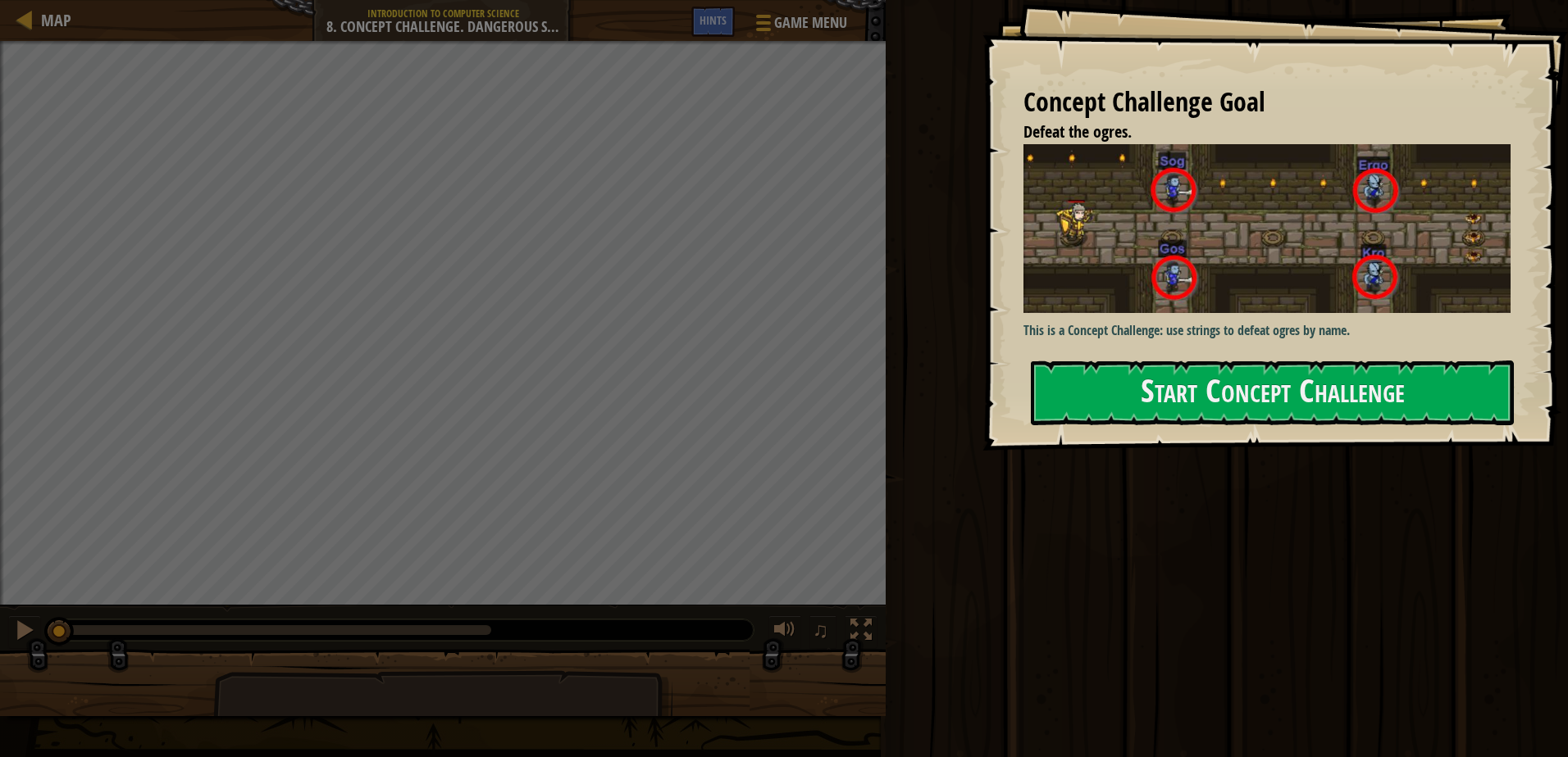
click at [1223, 344] on div "Concept Challenge Goal Defeat the ogres. This is a Concept Challenge: use strin…" at bounding box center [1275, 225] width 586 height 451
click at [1184, 380] on button "Start Concept Challenge" at bounding box center [1272, 393] width 483 height 65
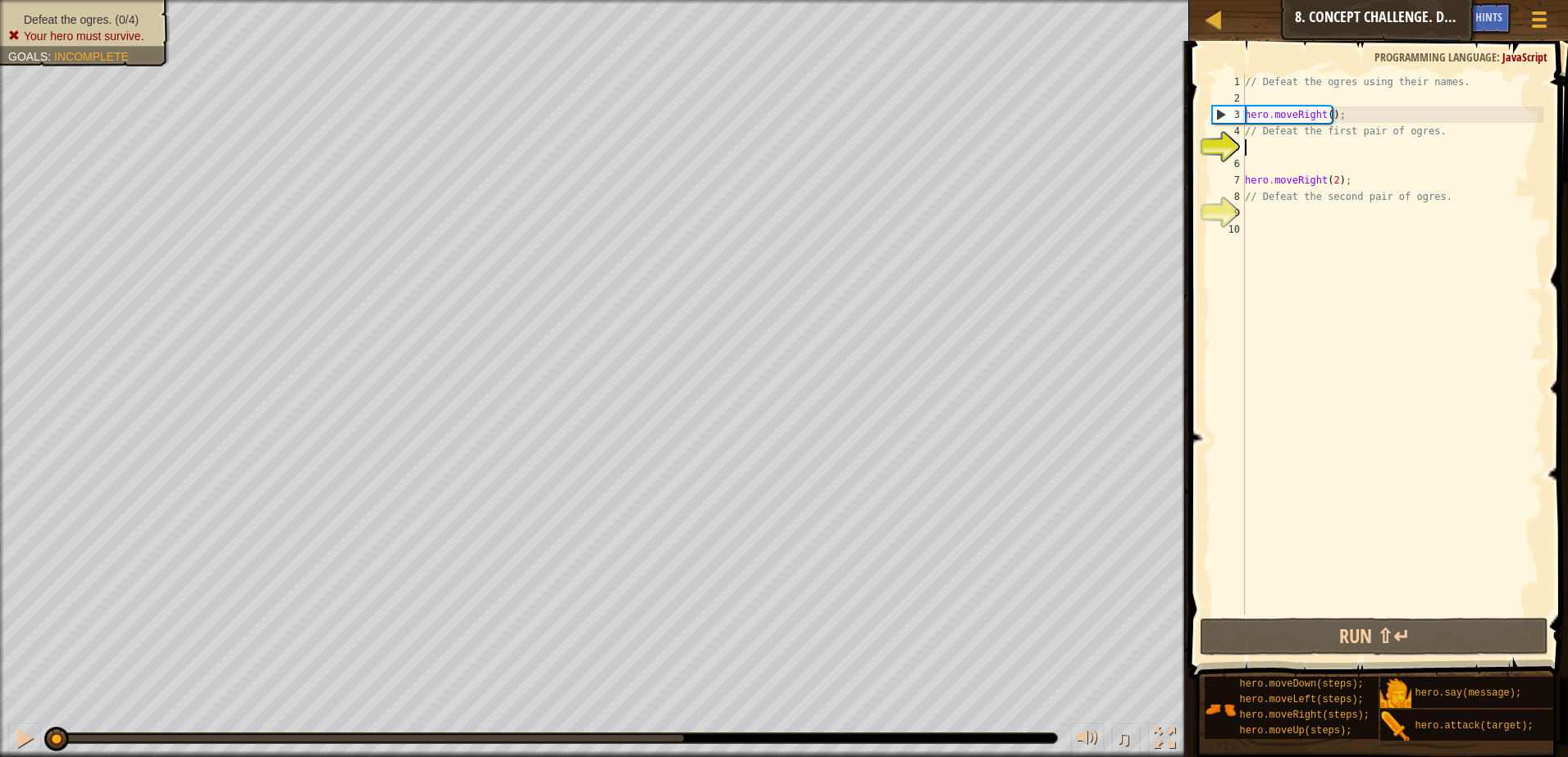
click at [1248, 150] on div "// Defeat the ogres using their names. hero . moveRight ( ) ; // Defeat the fir…" at bounding box center [1392, 360] width 302 height 573
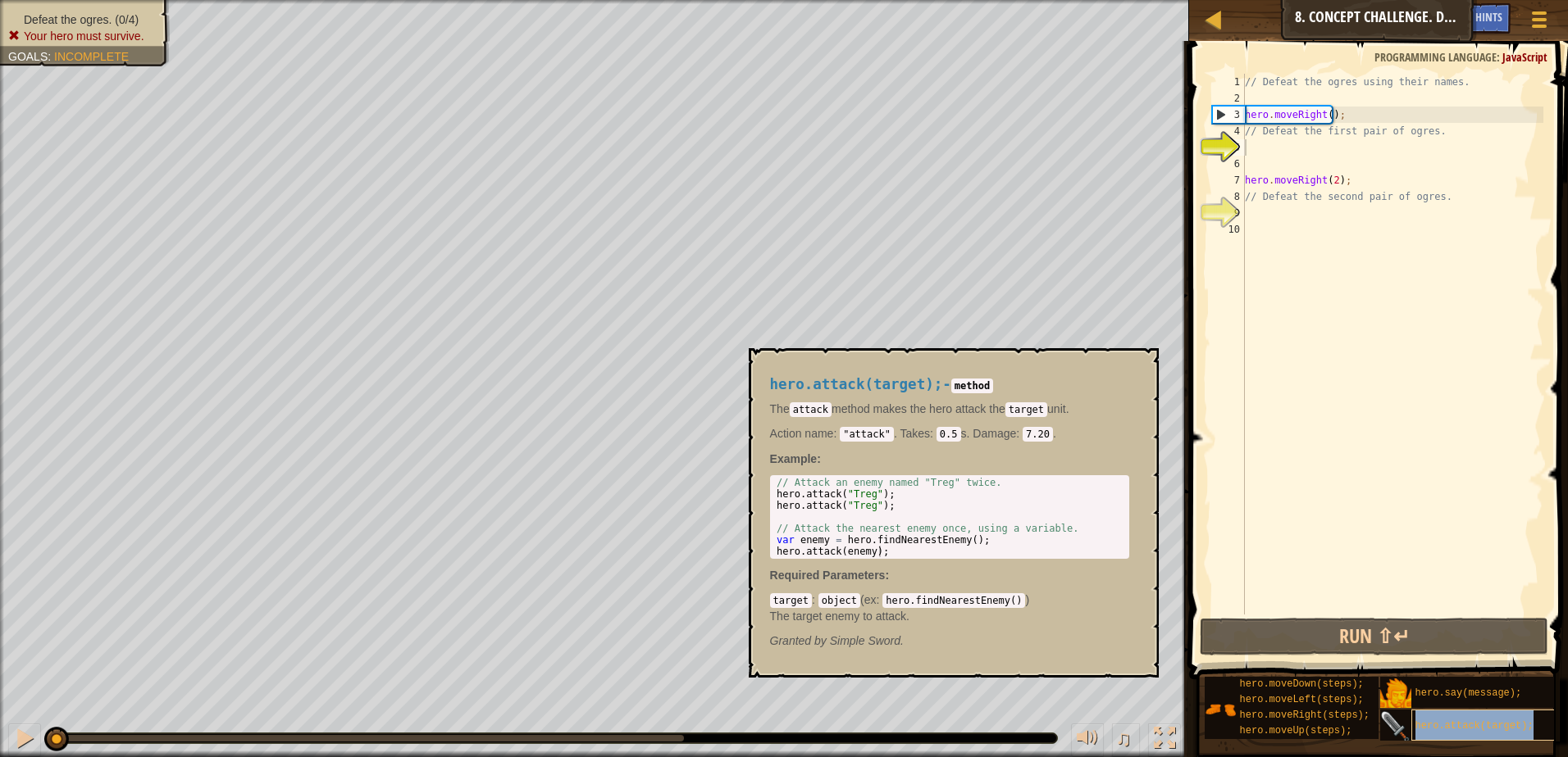
type textarea "hero.attack(enemy);"
